Goal: Information Seeking & Learning: Learn about a topic

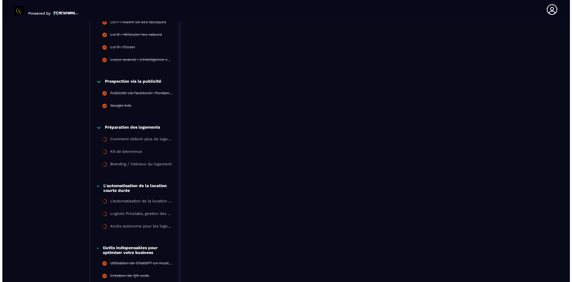
scroll to position [901, 0]
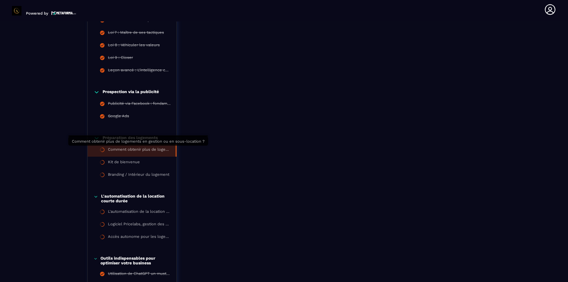
click at [140, 152] on div "Comment obtenir plus de logements en gestion ou en sous-location ?" at bounding box center [139, 150] width 62 height 7
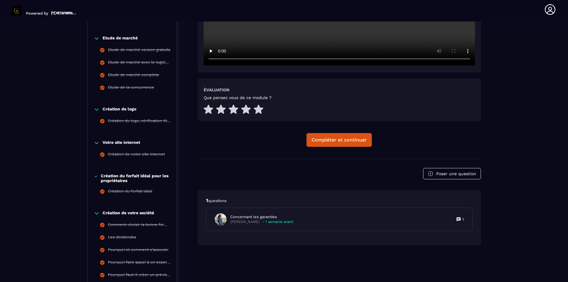
scroll to position [271, 0]
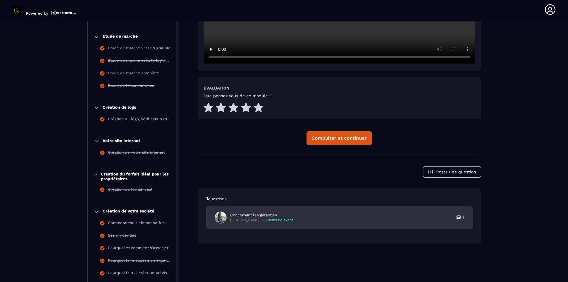
click at [242, 215] on p "Concernant les garanties" at bounding box center [261, 214] width 63 height 5
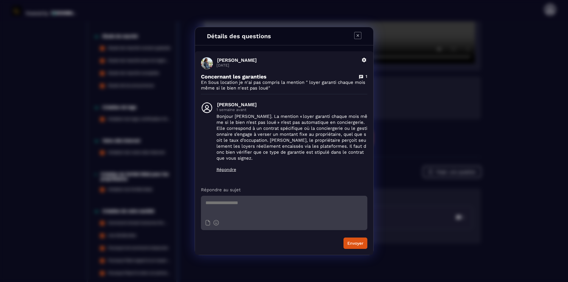
click at [357, 38] on icon "Modal window" at bounding box center [357, 35] width 7 height 7
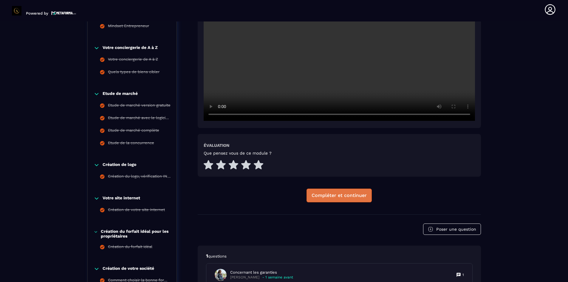
scroll to position [211, 0]
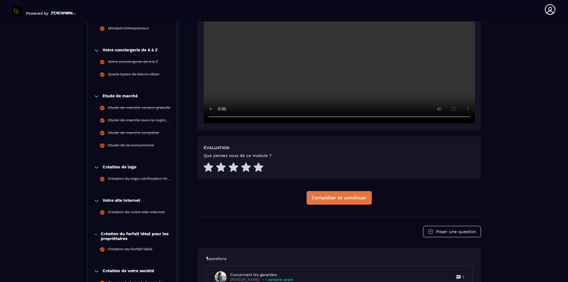
click at [325, 196] on div "Compléter et continuer" at bounding box center [338, 198] width 55 height 6
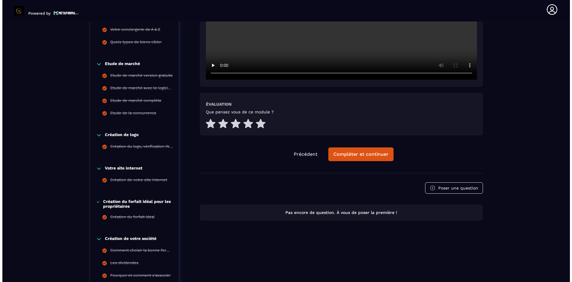
scroll to position [241, 0]
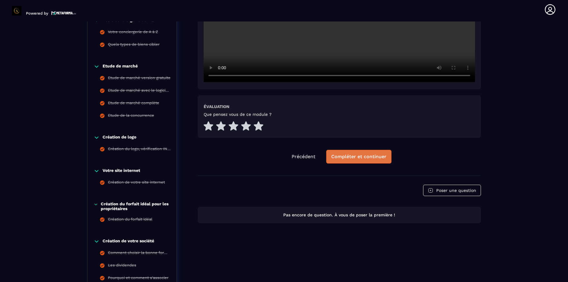
click at [344, 156] on div "Compléter et continuer" at bounding box center [358, 157] width 55 height 6
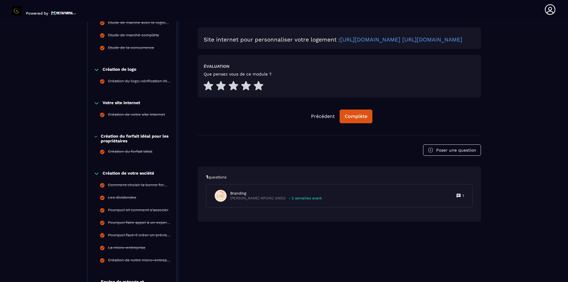
scroll to position [330, 0]
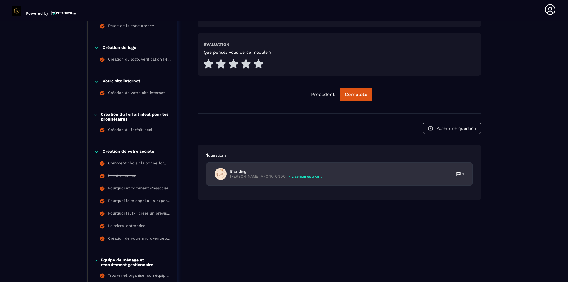
click at [272, 180] on div "Branding [PERSON_NAME] MFONO ONDO - 2 semaines avant" at bounding box center [268, 174] width 107 height 12
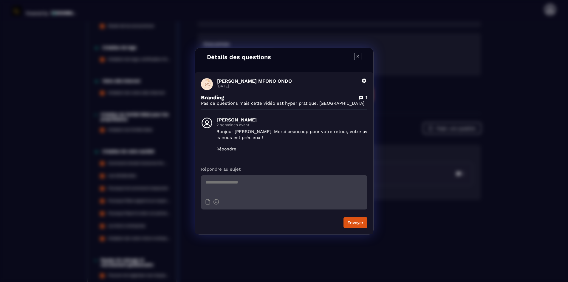
click at [358, 57] on icon "Modal window" at bounding box center [357, 56] width 7 height 7
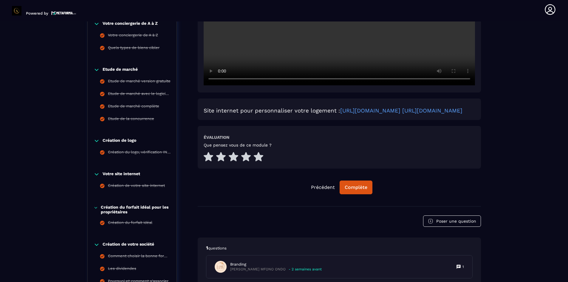
scroll to position [241, 0]
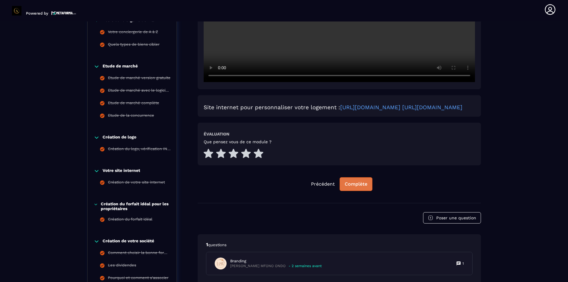
click at [354, 187] on div "Complète" at bounding box center [356, 184] width 23 height 6
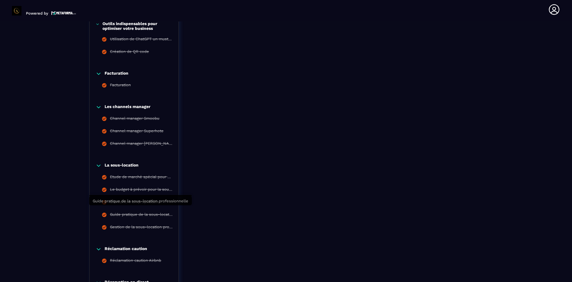
scroll to position [1224, 0]
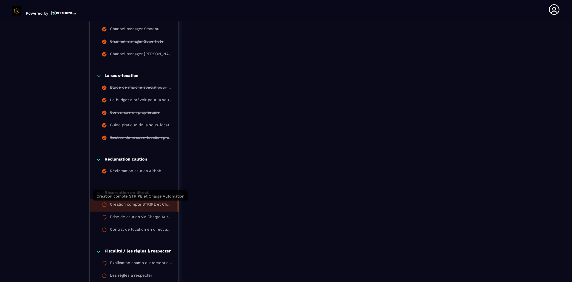
click at [127, 206] on div "Création compte STRIPE et Charge Automation" at bounding box center [141, 205] width 62 height 7
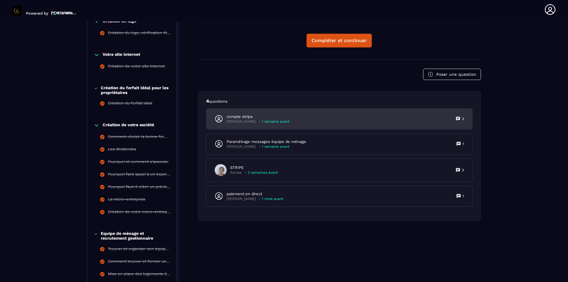
scroll to position [360, 0]
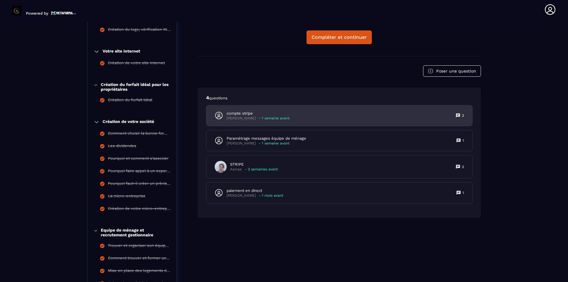
click at [259, 120] on p "- 1 semaine avant" at bounding box center [274, 118] width 31 height 4
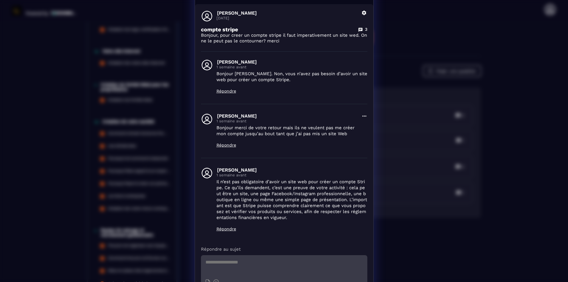
scroll to position [0, 0]
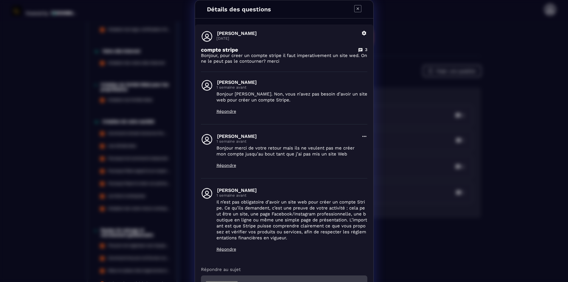
click at [358, 9] on icon "Modal window" at bounding box center [357, 8] width 7 height 7
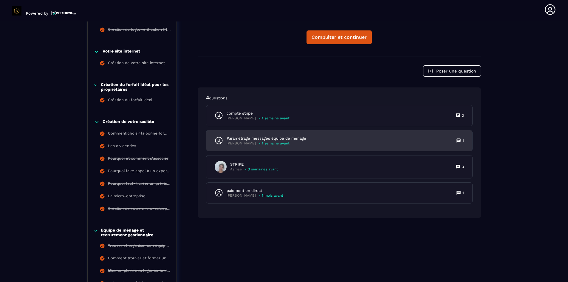
click at [276, 139] on p "Paramétrage messages équipe de ménage" at bounding box center [267, 138] width 80 height 5
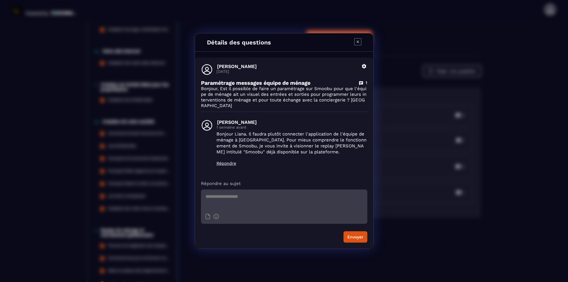
click at [358, 43] on icon "Modal window" at bounding box center [357, 42] width 2 height 2
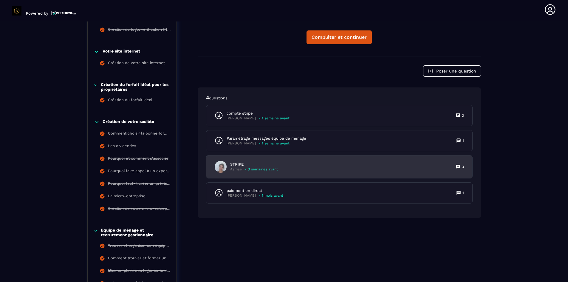
click at [251, 165] on p "STRIPE" at bounding box center [254, 164] width 48 height 5
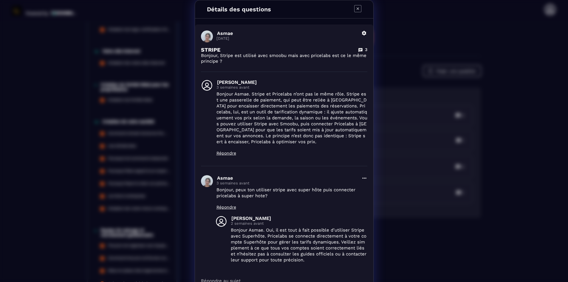
click at [354, 8] on icon "Modal window" at bounding box center [357, 8] width 7 height 7
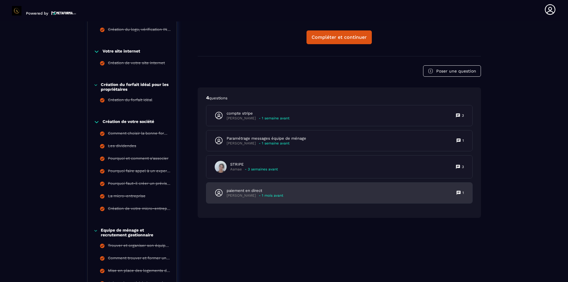
click at [248, 189] on p "paiement en direct" at bounding box center [255, 190] width 57 height 5
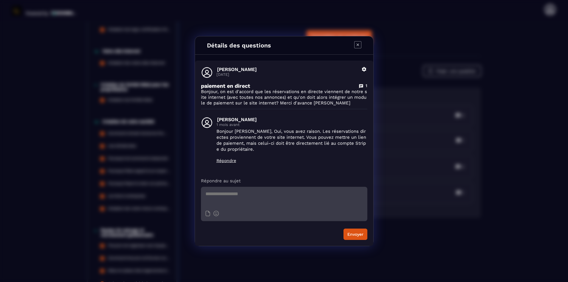
click at [358, 43] on icon "Modal window" at bounding box center [357, 44] width 7 height 7
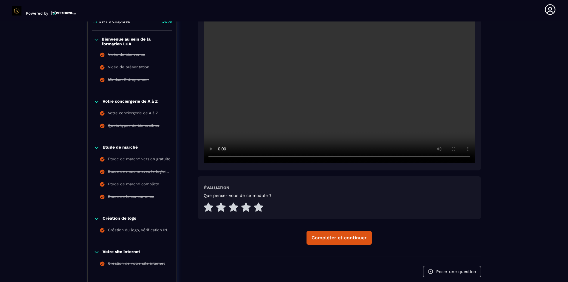
scroll to position [122, 0]
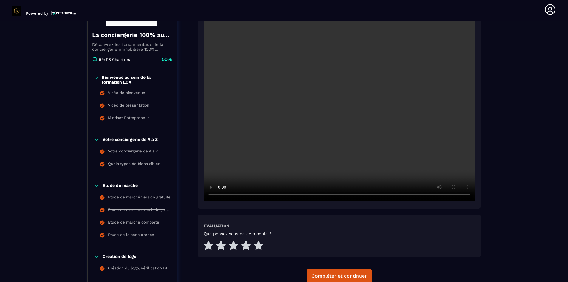
click at [434, 241] on div "Que pensez vous de ce module ?" at bounding box center [339, 241] width 271 height 20
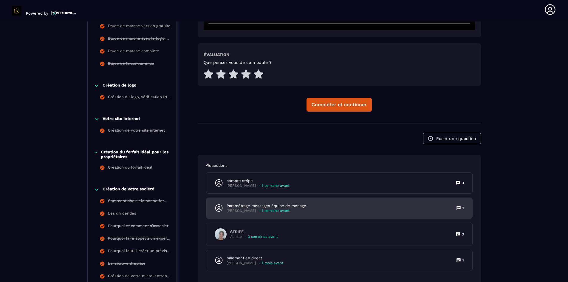
scroll to position [330, 0]
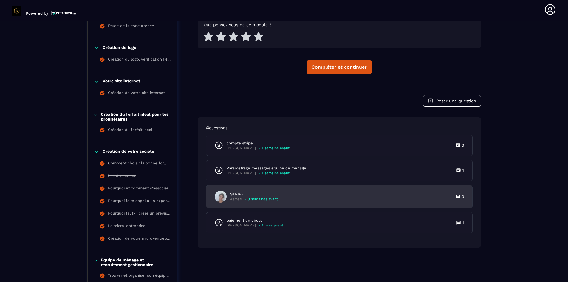
click at [257, 199] on p "- 3 semaines avant" at bounding box center [261, 199] width 33 height 4
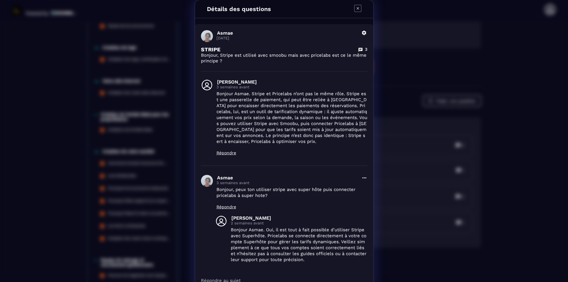
scroll to position [0, 0]
click at [356, 8] on icon "Modal window" at bounding box center [357, 8] width 2 height 2
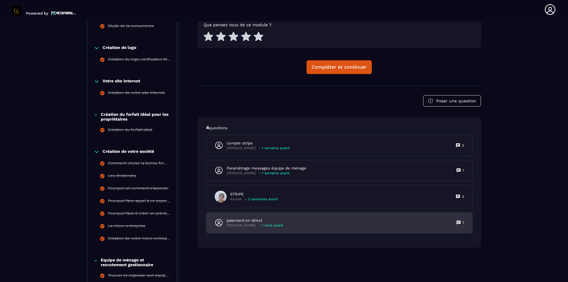
click at [249, 221] on p "paiement en direct" at bounding box center [255, 220] width 57 height 5
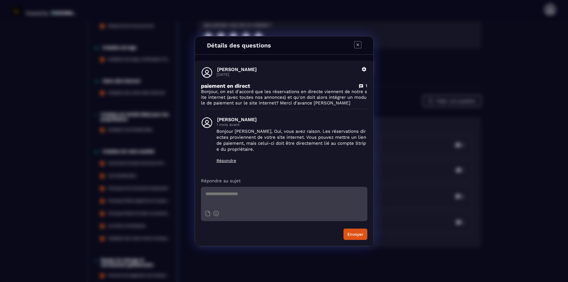
click at [360, 47] on icon "Modal window" at bounding box center [357, 44] width 7 height 7
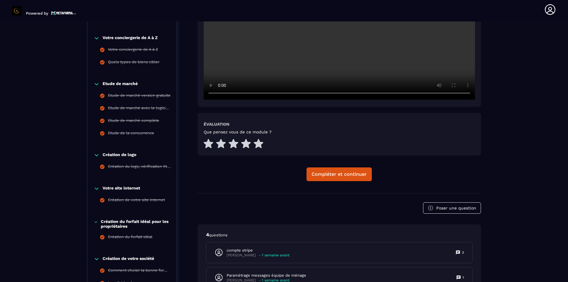
scroll to position [181, 0]
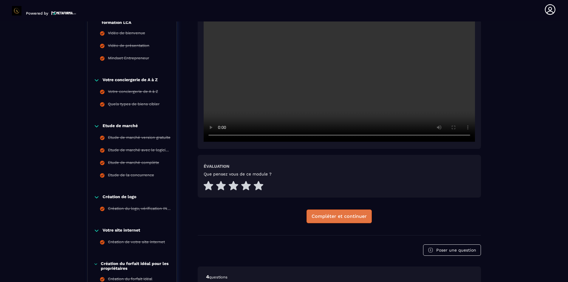
click at [327, 218] on div "Compléter et continuer" at bounding box center [338, 216] width 55 height 6
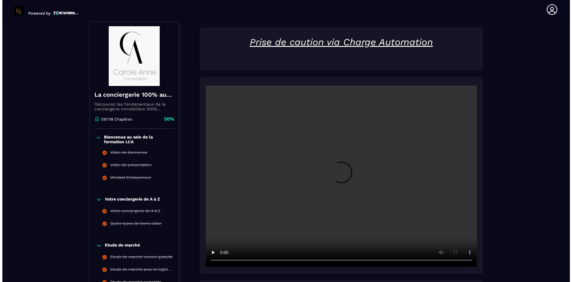
scroll to position [211, 0]
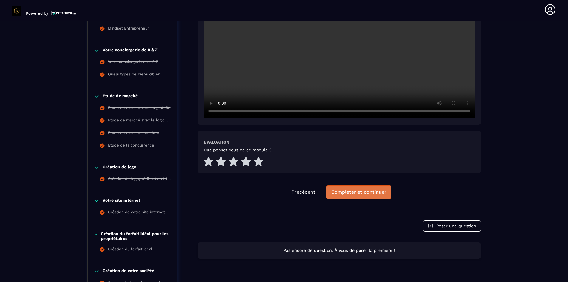
click at [335, 195] on button "Compléter et continuer" at bounding box center [358, 192] width 65 height 14
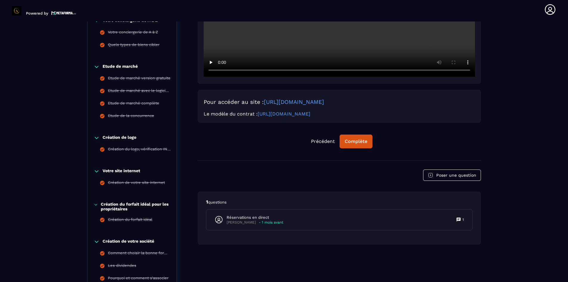
scroll to position [241, 0]
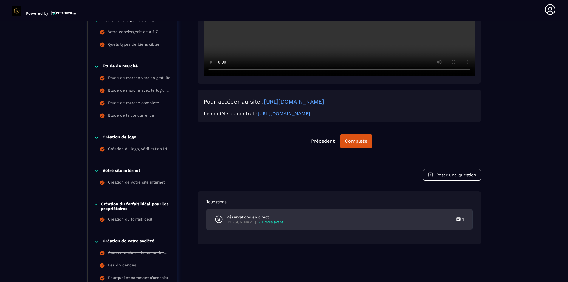
click at [267, 215] on p "Réservations en direct" at bounding box center [255, 216] width 57 height 5
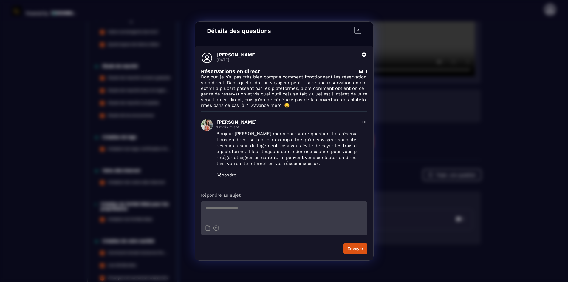
click at [357, 31] on icon "Modal window" at bounding box center [357, 30] width 7 height 7
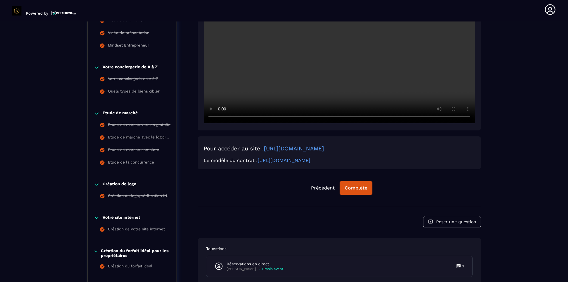
scroll to position [211, 0]
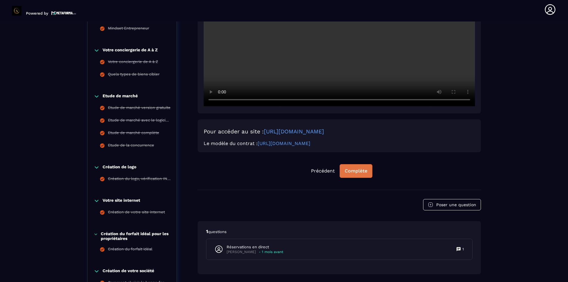
click at [349, 171] on div "Complète" at bounding box center [356, 171] width 23 height 6
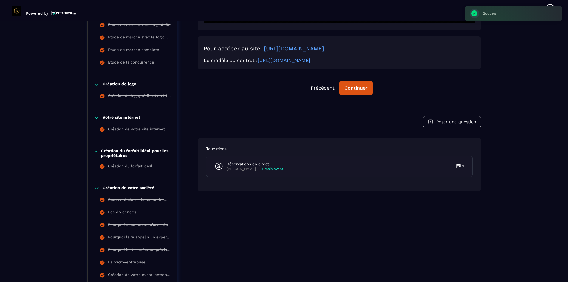
scroll to position [300, 0]
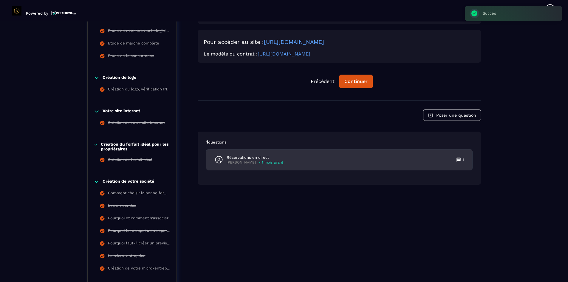
click at [260, 158] on p "Réservations en direct" at bounding box center [255, 157] width 57 height 5
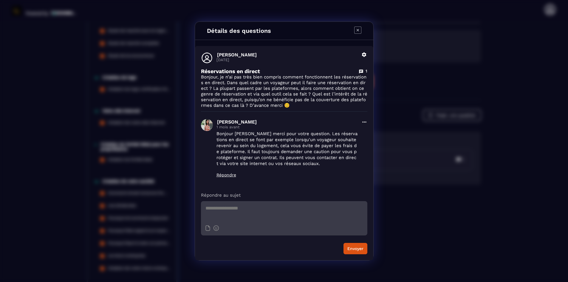
click at [355, 29] on icon "Modal window" at bounding box center [357, 30] width 7 height 7
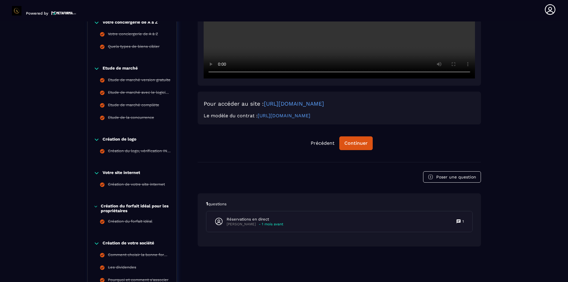
scroll to position [241, 0]
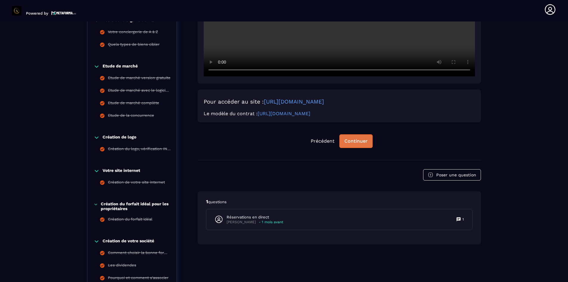
click at [352, 139] on div "Continuer" at bounding box center [355, 141] width 23 height 6
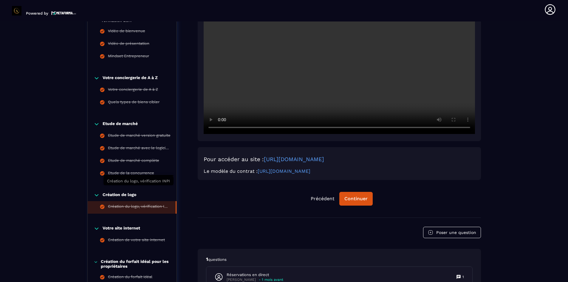
scroll to position [181, 0]
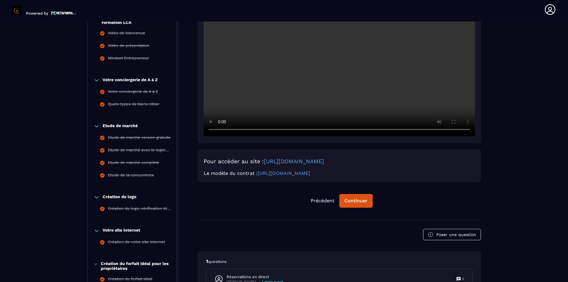
click at [98, 125] on icon at bounding box center [97, 126] width 4 height 2
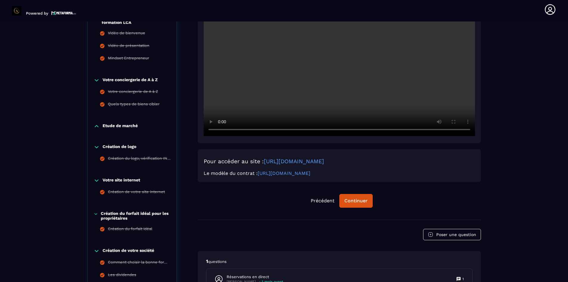
click at [96, 82] on icon at bounding box center [97, 80] width 6 height 6
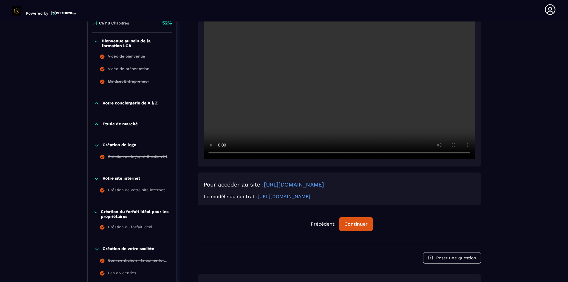
scroll to position [122, 0]
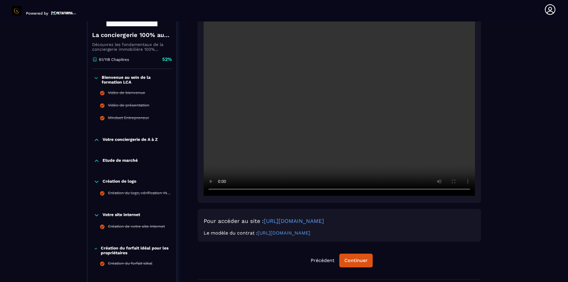
click at [97, 76] on icon at bounding box center [96, 78] width 5 height 6
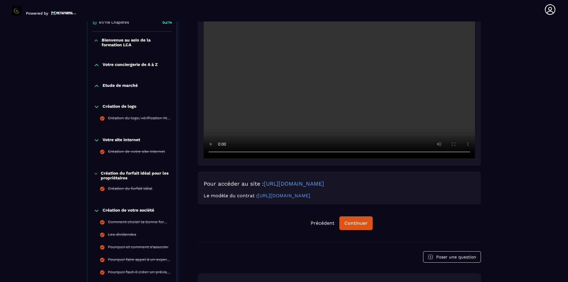
scroll to position [181, 0]
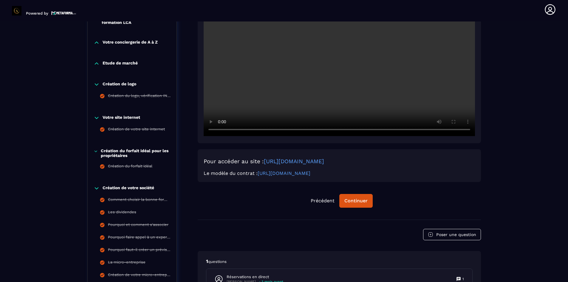
click at [98, 85] on icon at bounding box center [97, 84] width 6 height 6
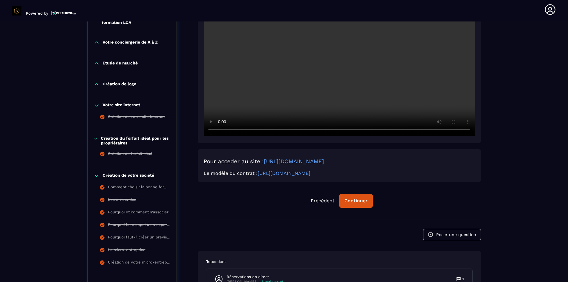
click at [97, 105] on icon at bounding box center [97, 105] width 6 height 6
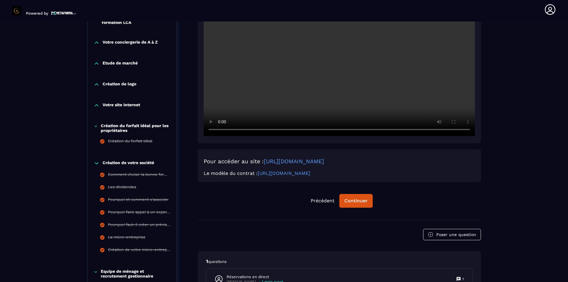
click at [95, 126] on icon at bounding box center [96, 126] width 4 height 6
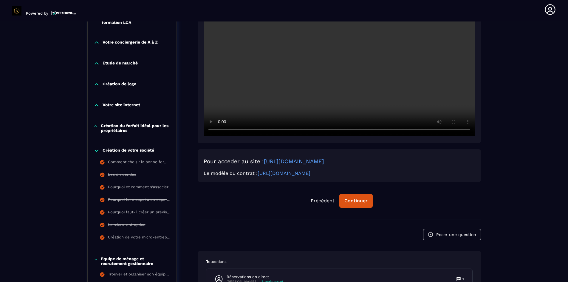
click at [96, 151] on icon at bounding box center [97, 151] width 6 height 6
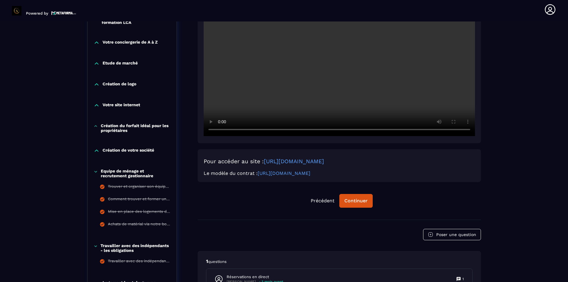
click at [96, 171] on icon at bounding box center [95, 171] width 2 height 1
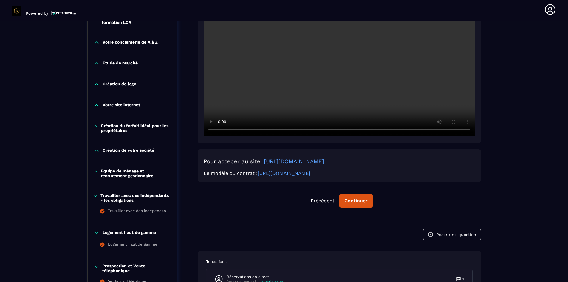
click at [95, 193] on icon at bounding box center [96, 196] width 4 height 6
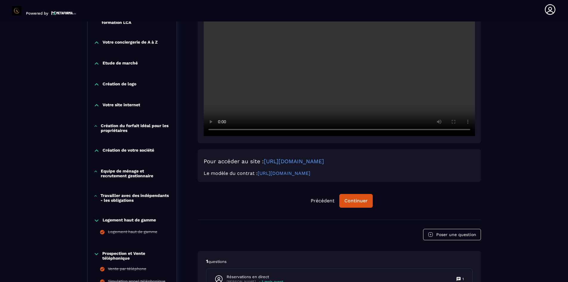
click at [96, 220] on icon at bounding box center [97, 220] width 6 height 6
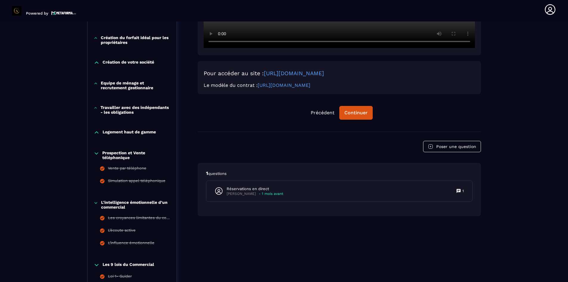
scroll to position [271, 0]
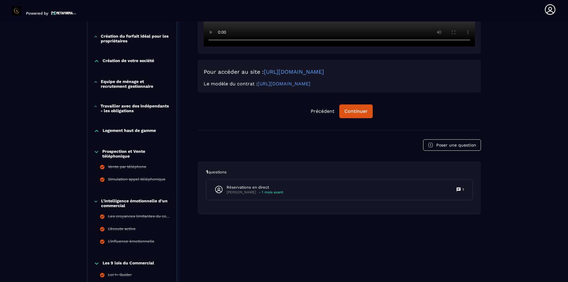
click at [97, 154] on icon at bounding box center [97, 152] width 6 height 6
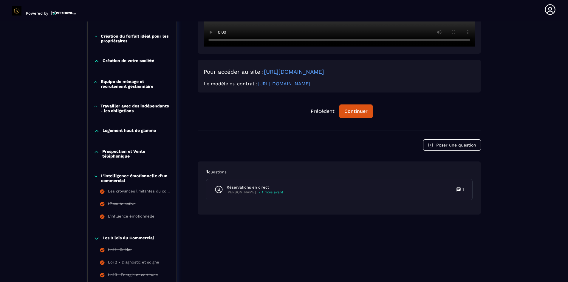
click at [96, 176] on icon at bounding box center [96, 176] width 4 height 6
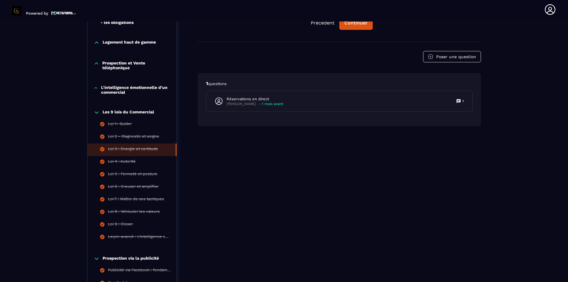
scroll to position [360, 0]
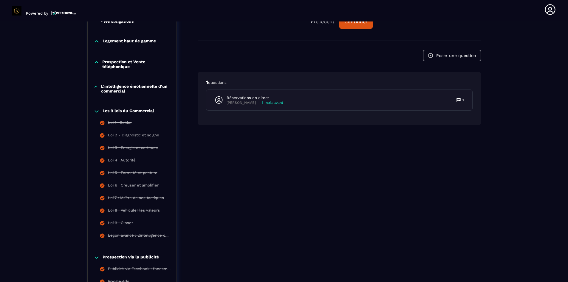
click at [99, 112] on icon at bounding box center [97, 111] width 6 height 6
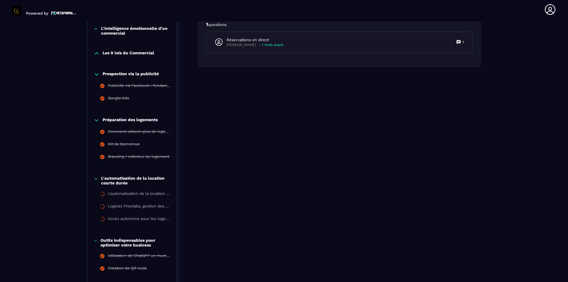
scroll to position [420, 0]
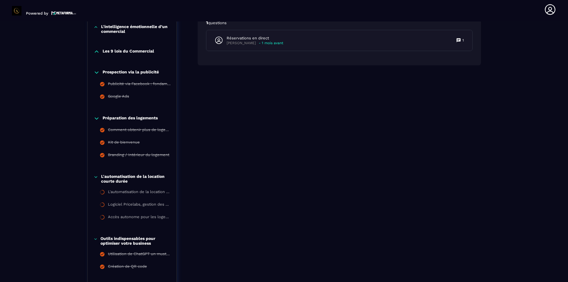
click at [97, 73] on icon at bounding box center [97, 73] width 4 height 2
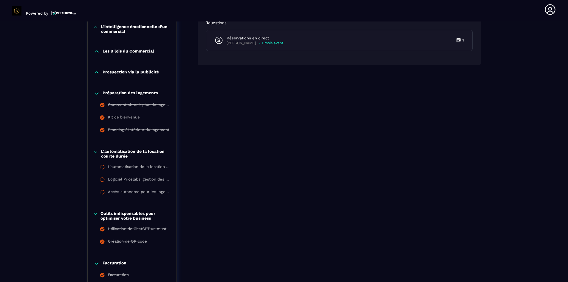
click at [96, 94] on icon at bounding box center [97, 93] width 4 height 2
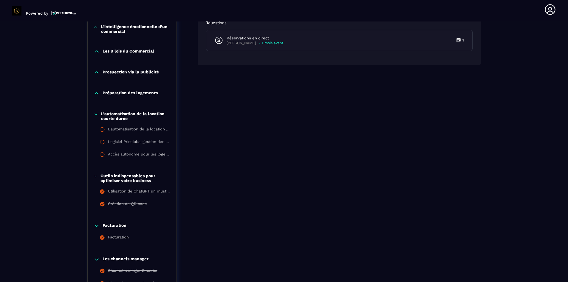
click at [97, 177] on div "Outils indispensables pour optimiser votre business" at bounding box center [132, 178] width 89 height 10
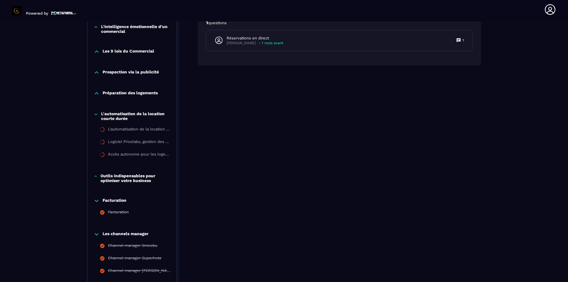
click at [95, 200] on icon at bounding box center [97, 201] width 6 height 6
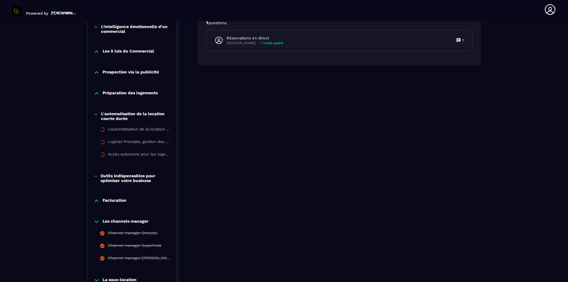
click at [95, 221] on icon at bounding box center [97, 221] width 6 height 6
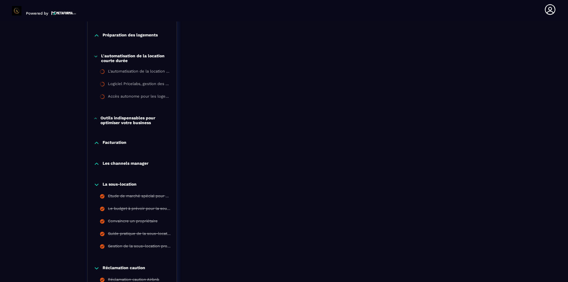
scroll to position [479, 0]
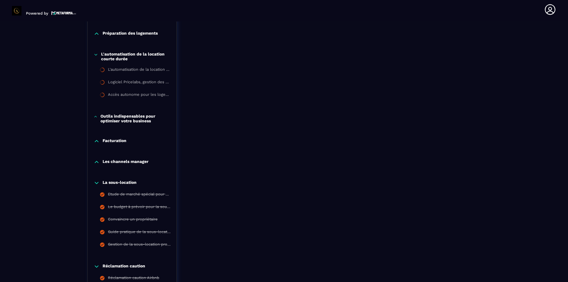
click at [97, 181] on icon at bounding box center [97, 183] width 6 height 6
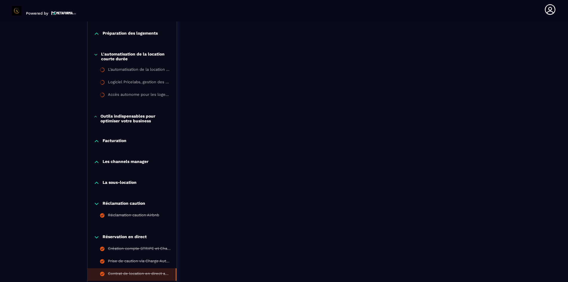
click at [96, 203] on icon at bounding box center [97, 204] width 6 height 6
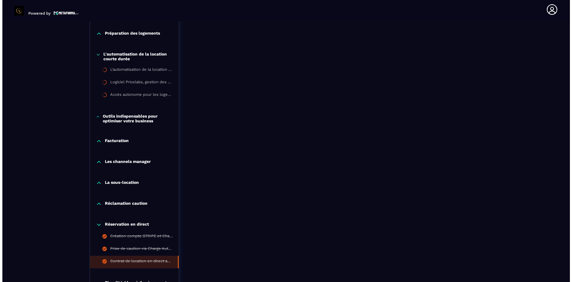
scroll to position [569, 0]
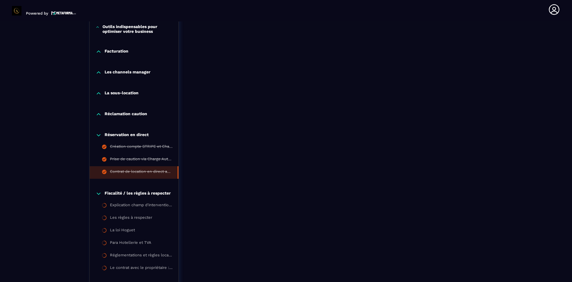
click at [100, 136] on icon at bounding box center [99, 135] width 6 height 6
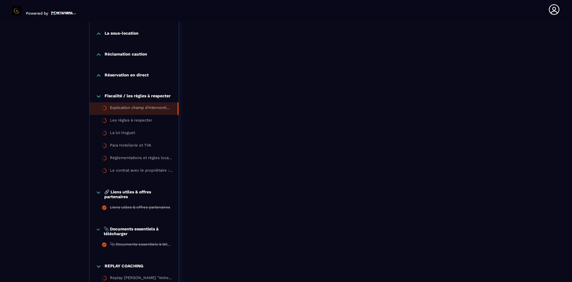
scroll to position [658, 0]
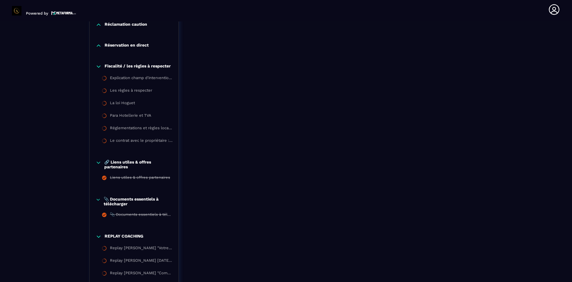
click at [97, 161] on icon at bounding box center [99, 162] width 6 height 6
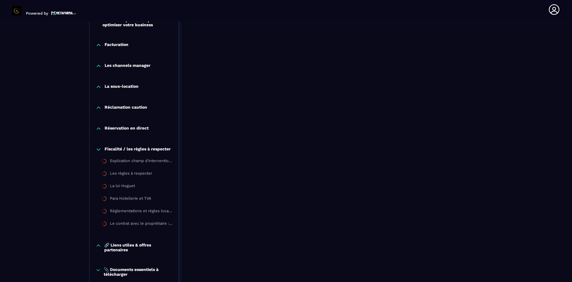
scroll to position [569, 0]
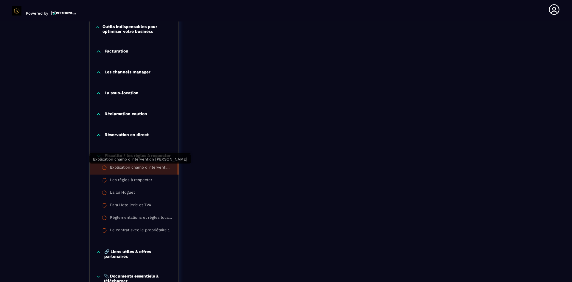
click at [120, 168] on div "Explication champ d'intervention [PERSON_NAME]" at bounding box center [141, 168] width 62 height 7
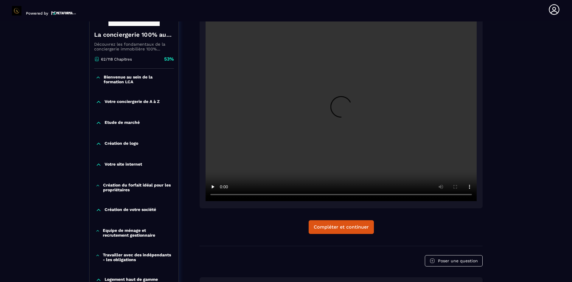
scroll to position [122, 0]
click at [331, 224] on div "Compléter et continuer" at bounding box center [341, 227] width 55 height 6
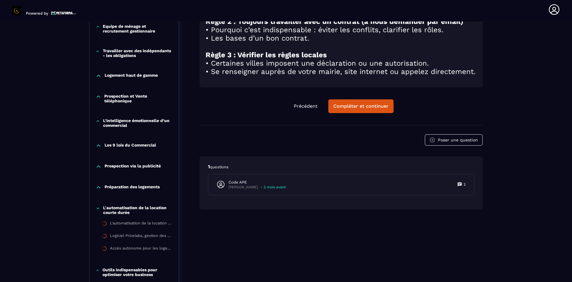
scroll to position [330, 0]
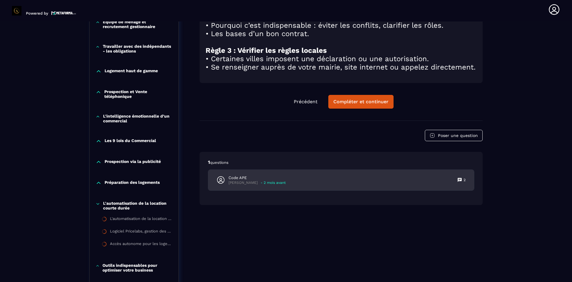
click at [262, 185] on p "- 2 mois avant" at bounding box center [273, 182] width 25 height 4
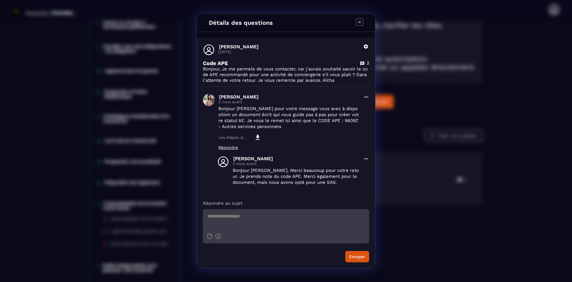
click at [359, 22] on icon "Modal window" at bounding box center [359, 21] width 7 height 7
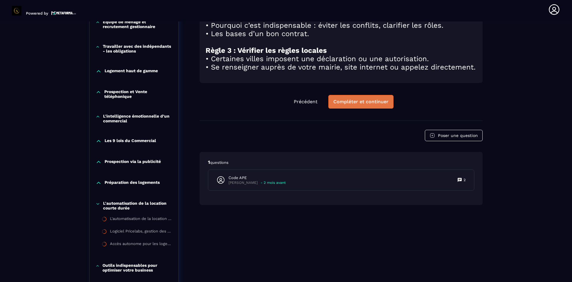
click at [376, 105] on div "Compléter et continuer" at bounding box center [361, 102] width 55 height 6
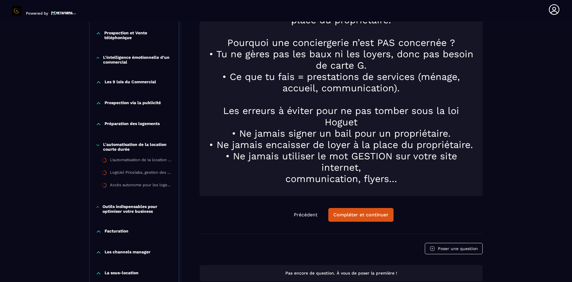
scroll to position [390, 0]
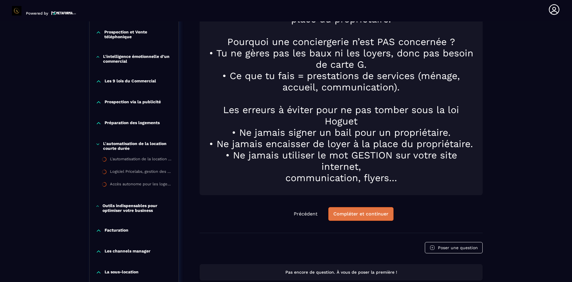
click at [350, 213] on div "Compléter et continuer" at bounding box center [361, 214] width 55 height 6
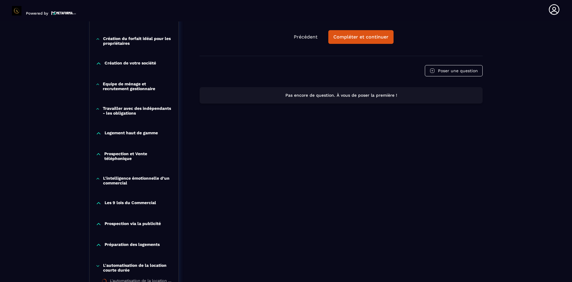
scroll to position [149, 0]
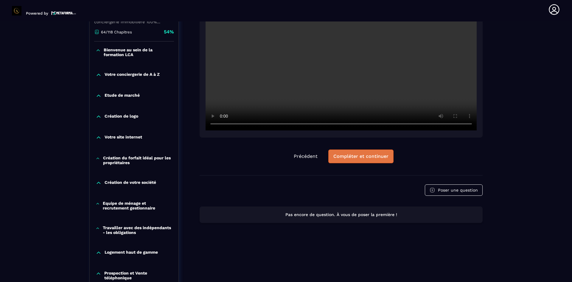
click at [352, 152] on button "Compléter et continuer" at bounding box center [360, 156] width 65 height 14
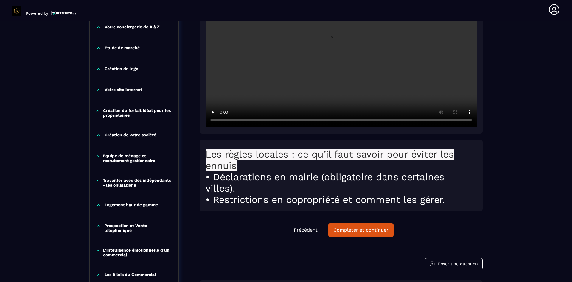
scroll to position [211, 0]
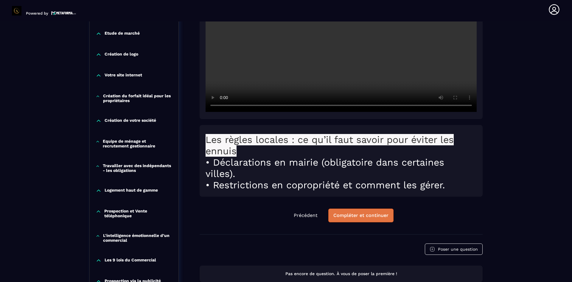
click at [351, 212] on div "Compléter et continuer" at bounding box center [361, 215] width 55 height 6
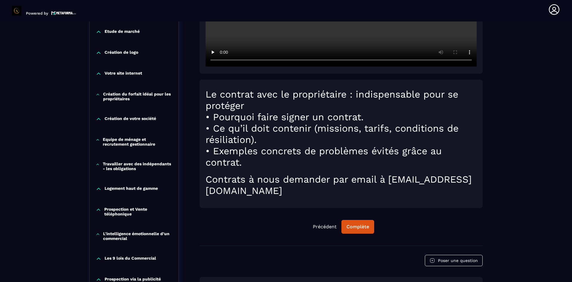
scroll to position [211, 0]
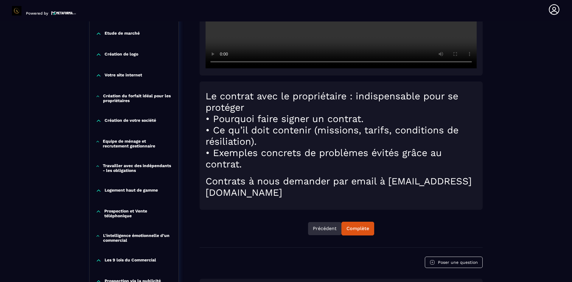
click at [330, 226] on button "Précédent" at bounding box center [324, 228] width 33 height 13
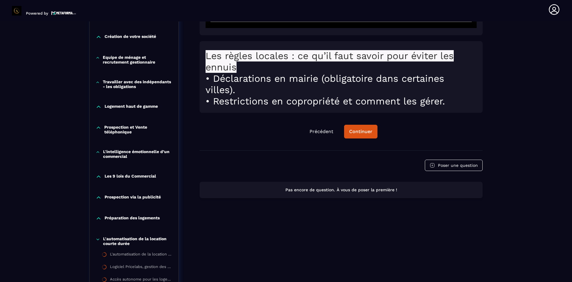
scroll to position [300, 0]
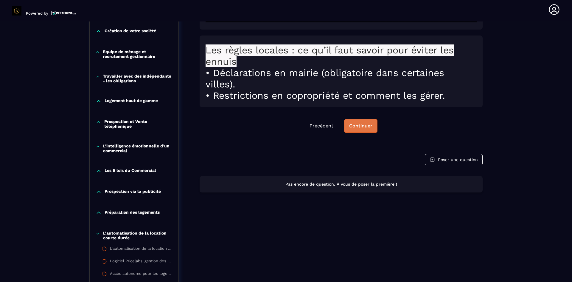
click at [351, 126] on div "Continuer" at bounding box center [360, 126] width 23 height 6
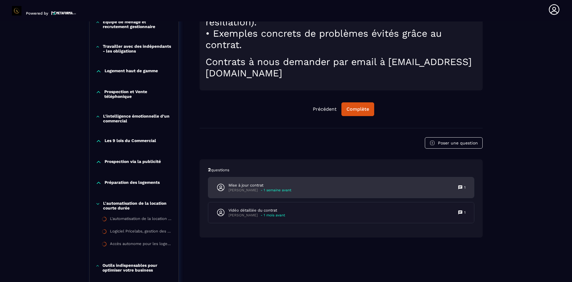
click at [258, 184] on p "Mise à jour contrat" at bounding box center [260, 184] width 63 height 5
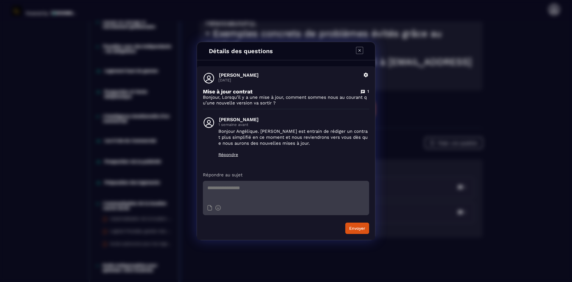
click at [359, 47] on icon "Modal window" at bounding box center [359, 50] width 7 height 7
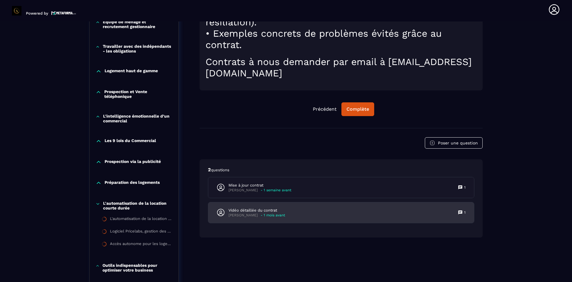
click at [270, 210] on p "Vidéo détaillée du contrat" at bounding box center [257, 209] width 57 height 5
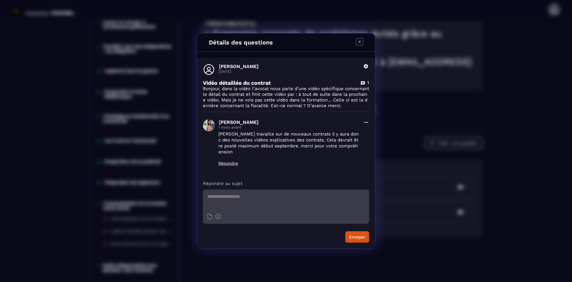
click at [361, 41] on icon "Modal window" at bounding box center [359, 41] width 7 height 7
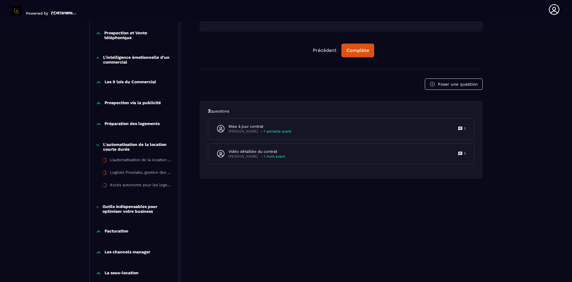
scroll to position [390, 0]
click at [363, 49] on div "Complète" at bounding box center [358, 49] width 23 height 6
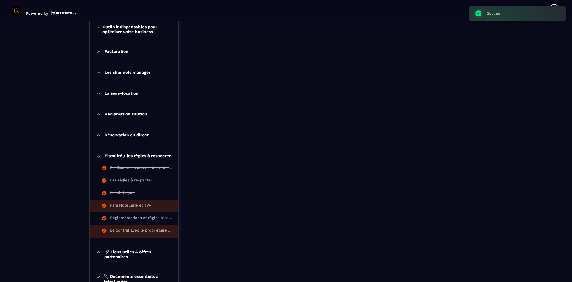
scroll to position [569, 0]
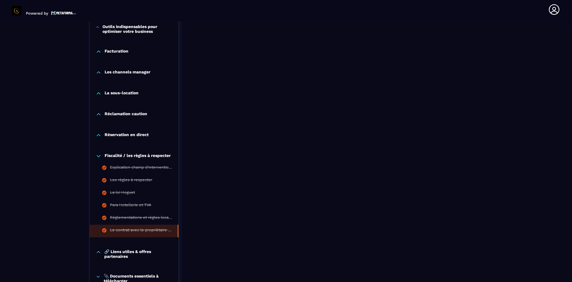
click at [99, 156] on icon at bounding box center [99, 156] width 4 height 2
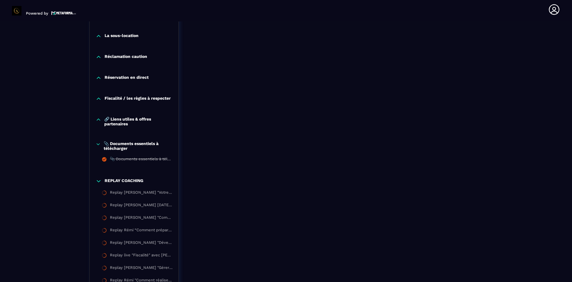
scroll to position [628, 0]
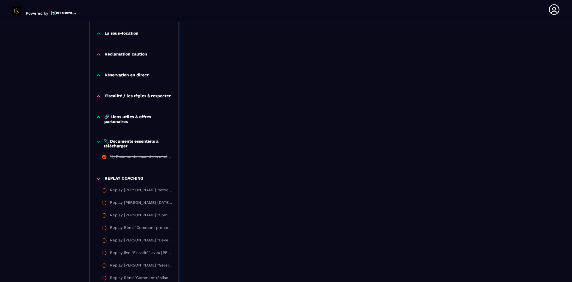
click at [97, 142] on icon at bounding box center [98, 141] width 3 height 1
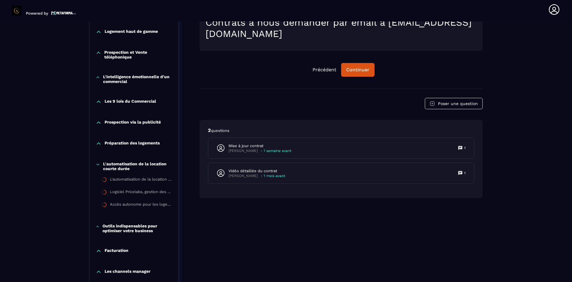
scroll to position [387, 0]
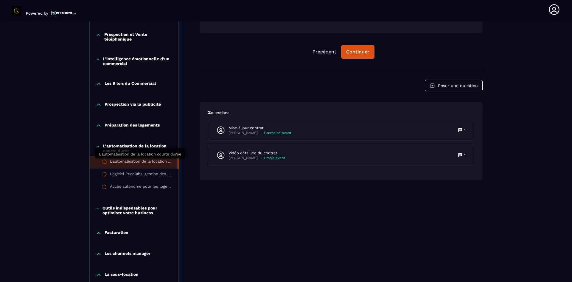
click at [141, 162] on div "L'automatisation de la location courte durée" at bounding box center [141, 162] width 62 height 7
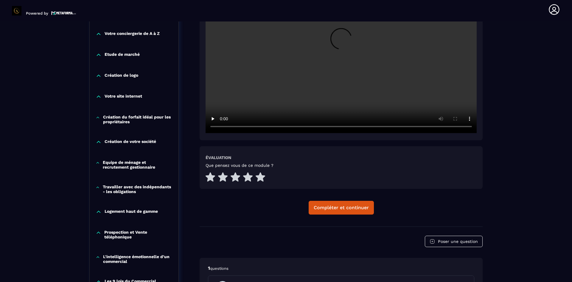
scroll to position [247, 0]
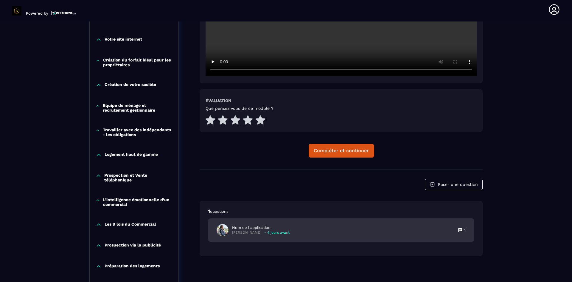
click at [254, 228] on p "Nom de l'application" at bounding box center [261, 227] width 58 height 5
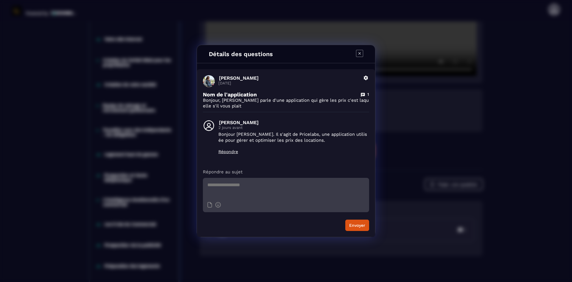
click at [359, 51] on icon "Modal window" at bounding box center [359, 53] width 7 height 7
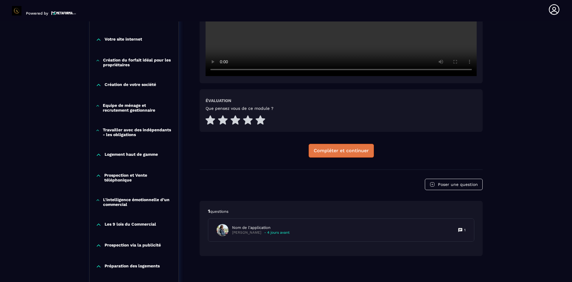
click at [332, 151] on div "Compléter et continuer" at bounding box center [341, 151] width 55 height 6
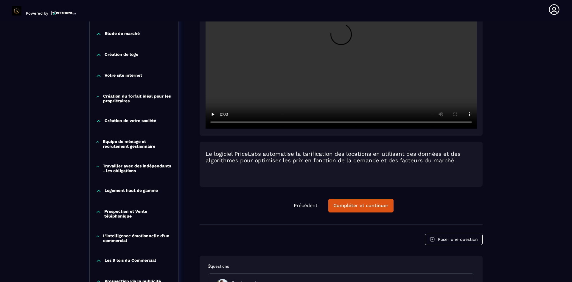
scroll to position [209, 0]
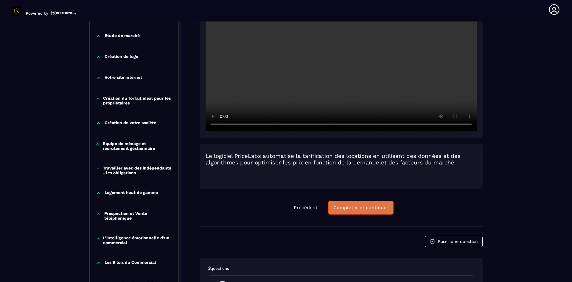
click at [337, 207] on div "Compléter et continuer" at bounding box center [361, 207] width 55 height 6
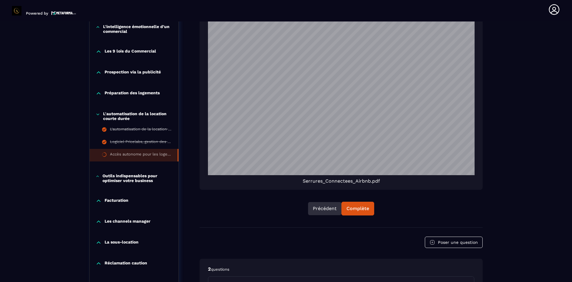
scroll to position [539, 0]
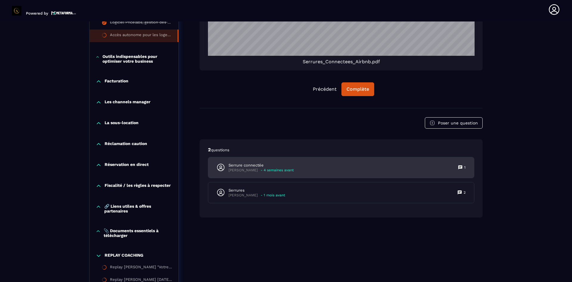
click at [267, 172] on p "- 4 semaines avant" at bounding box center [277, 170] width 33 height 4
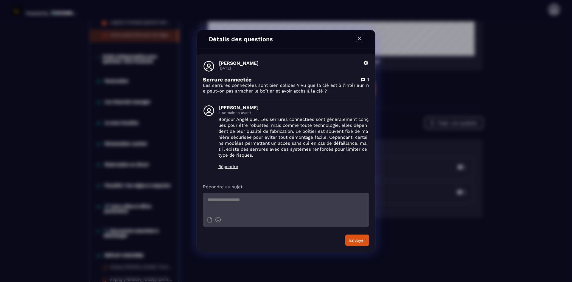
click at [359, 39] on icon "Modal window" at bounding box center [359, 38] width 7 height 7
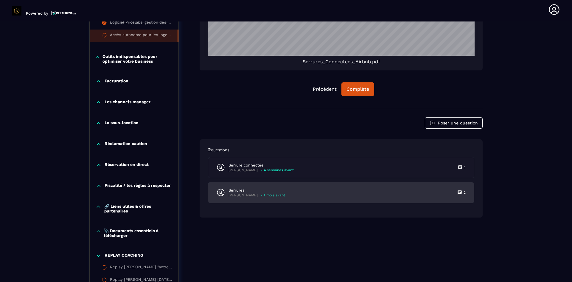
click at [264, 193] on p "- 1 mois avant" at bounding box center [273, 195] width 24 height 4
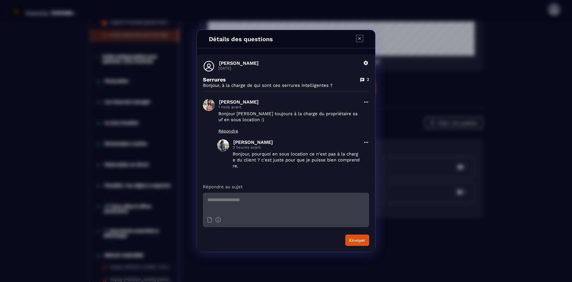
click at [361, 38] on icon "Modal window" at bounding box center [359, 38] width 7 height 7
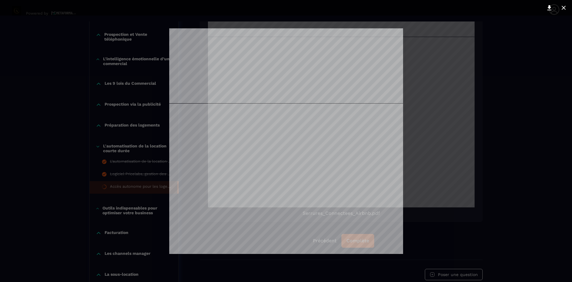
scroll to position [30, 0]
click at [565, 8] on icon at bounding box center [563, 7] width 7 height 7
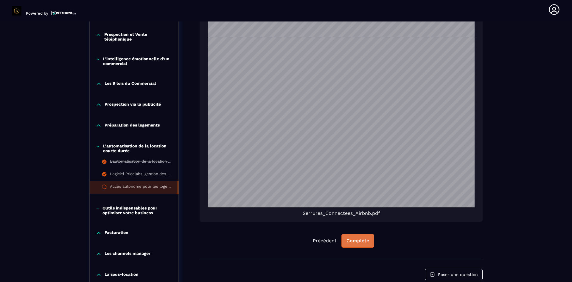
click at [359, 243] on div "Complète" at bounding box center [358, 241] width 23 height 6
click at [98, 147] on icon at bounding box center [98, 146] width 4 height 6
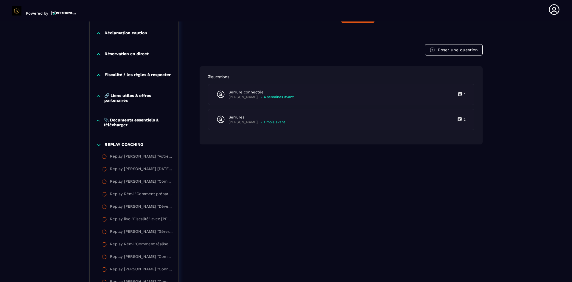
scroll to position [596, 0]
